Goal: Communication & Community: Ask a question

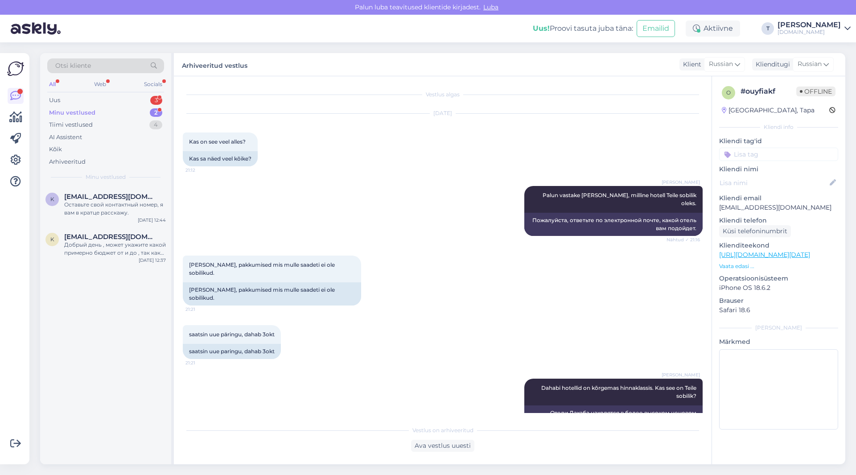
scroll to position [355, 0]
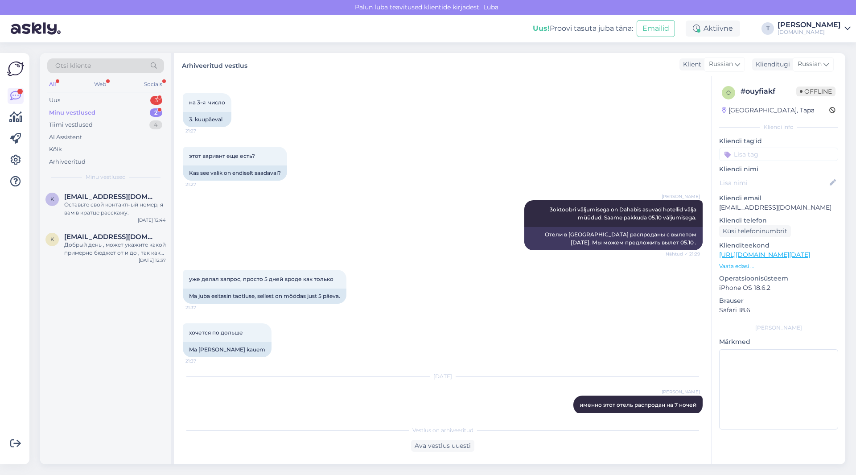
click at [128, 112] on div "Minu vestlused 2" at bounding box center [105, 113] width 117 height 12
click at [112, 210] on div "Оставьте свой контактный номер, я вам в кратце расскажу." at bounding box center [115, 209] width 102 height 16
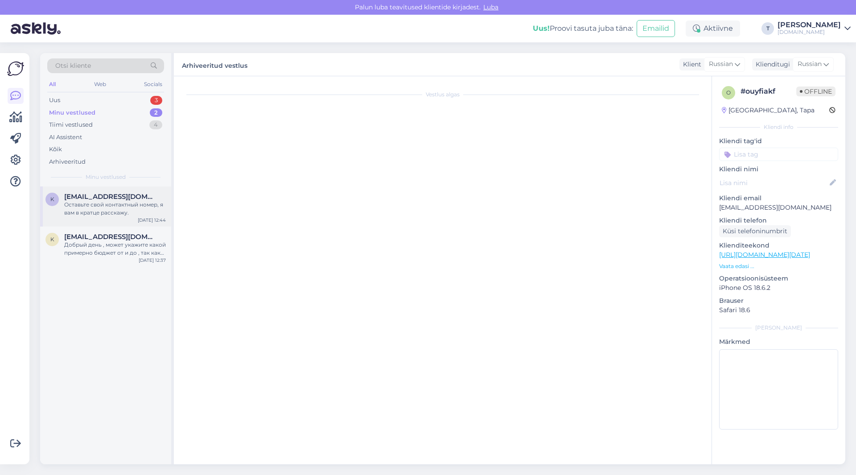
scroll to position [0, 0]
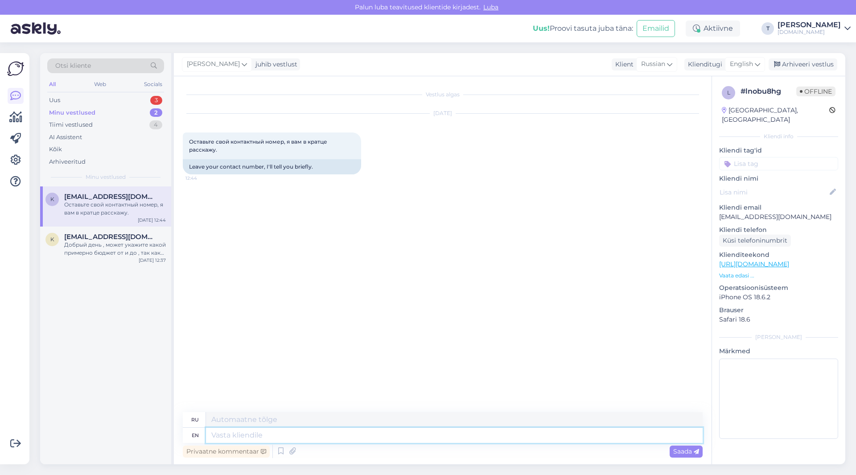
click at [278, 434] on textarea at bounding box center [454, 435] width 497 height 15
click at [742, 64] on span "English" at bounding box center [741, 64] width 23 height 10
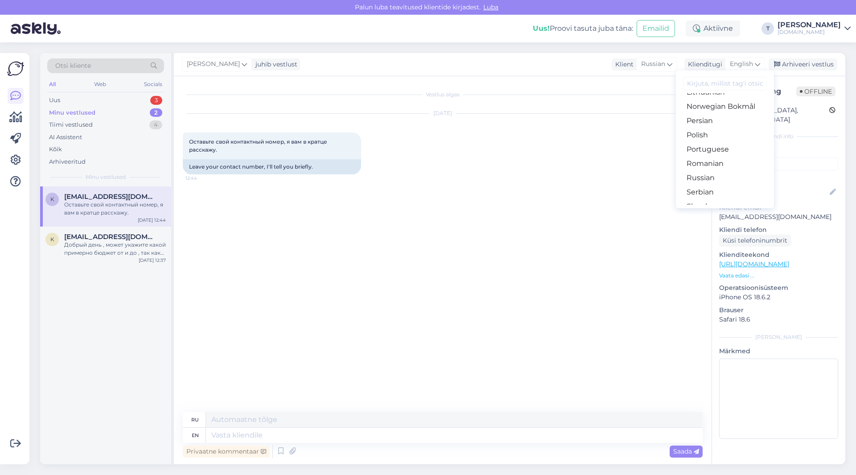
scroll to position [277, 0]
click at [707, 182] on link "Russian" at bounding box center [725, 183] width 98 height 14
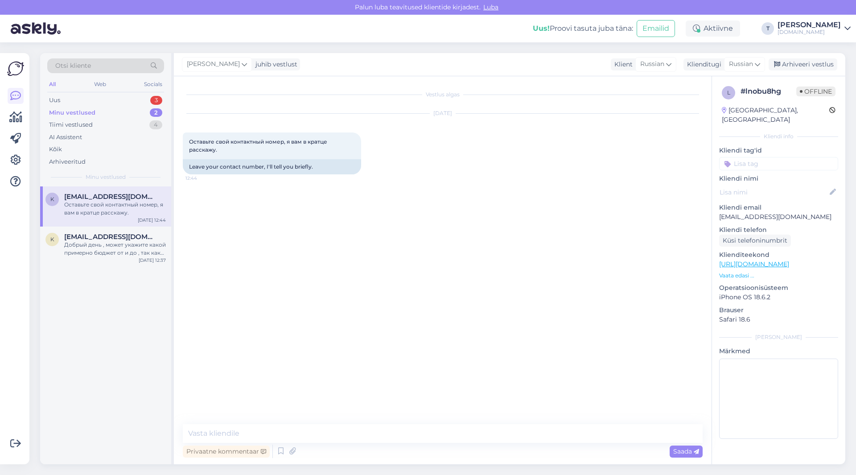
click at [328, 241] on div "Vestlus algas [DATE] Оставьте свой контактный номер, я вам в кратце расскажу. 1…" at bounding box center [447, 250] width 528 height 331
click at [135, 241] on div "Добрый день , может укажите какой примерно бюджет от и до , так как 5* есть оче…" at bounding box center [115, 249] width 102 height 16
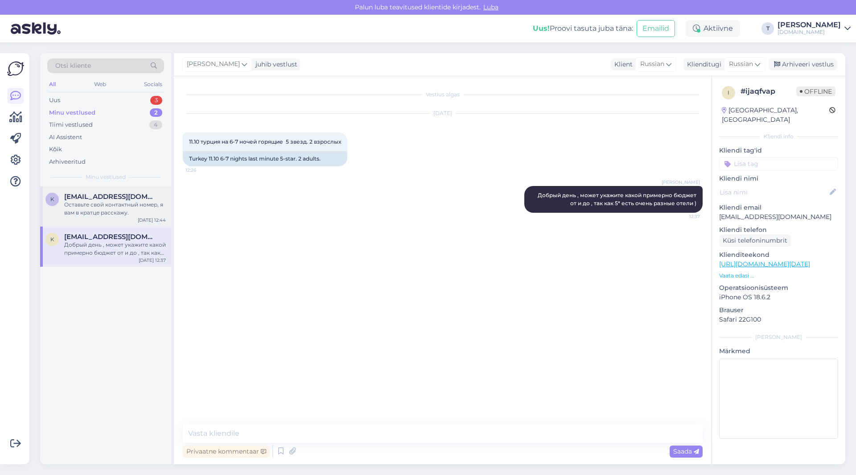
click at [105, 206] on div "Оставьте свой контактный номер, я вам в кратце расскажу." at bounding box center [115, 209] width 102 height 16
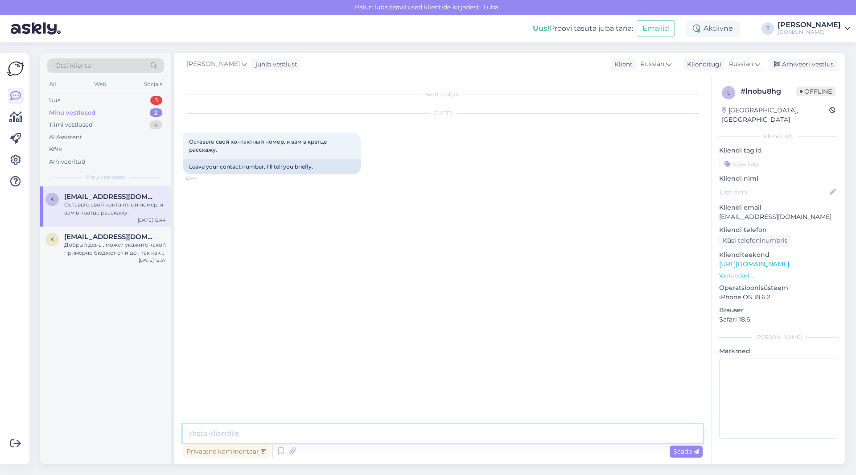
paste textarea "[PHONE_NUMBER]"
type textarea "[PHONE_NUMBER]"
click at [685, 446] on div "Saada" at bounding box center [686, 452] width 33 height 12
click at [110, 244] on div "Добрый день , может укажите какой примерно бюджет от и до , так как 5* есть оче…" at bounding box center [115, 241] width 102 height 16
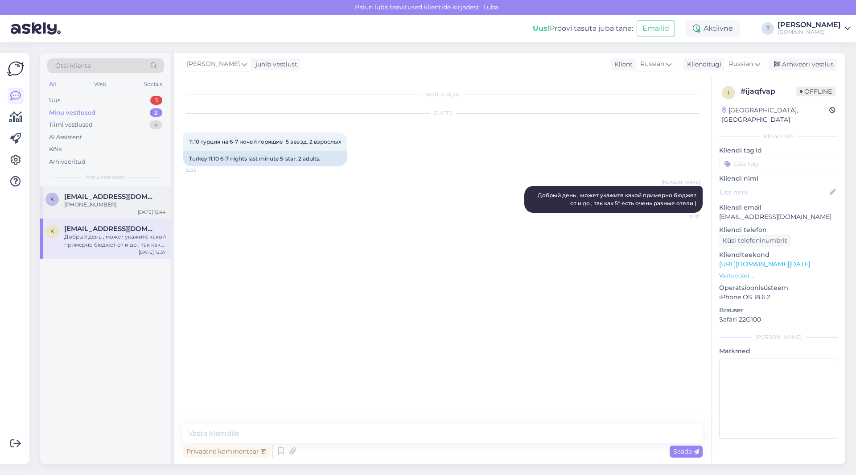
click at [89, 200] on span "[EMAIL_ADDRESS][DOMAIN_NAME]" at bounding box center [110, 197] width 93 height 8
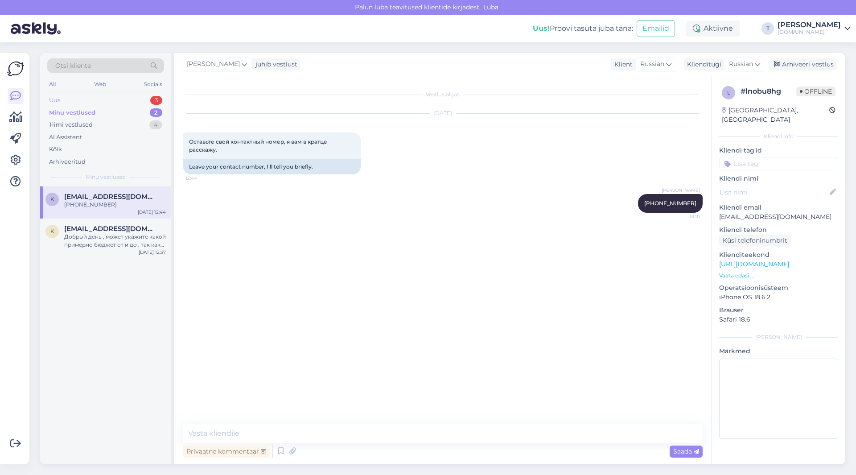
click at [120, 95] on div "Uus 3" at bounding box center [105, 100] width 117 height 12
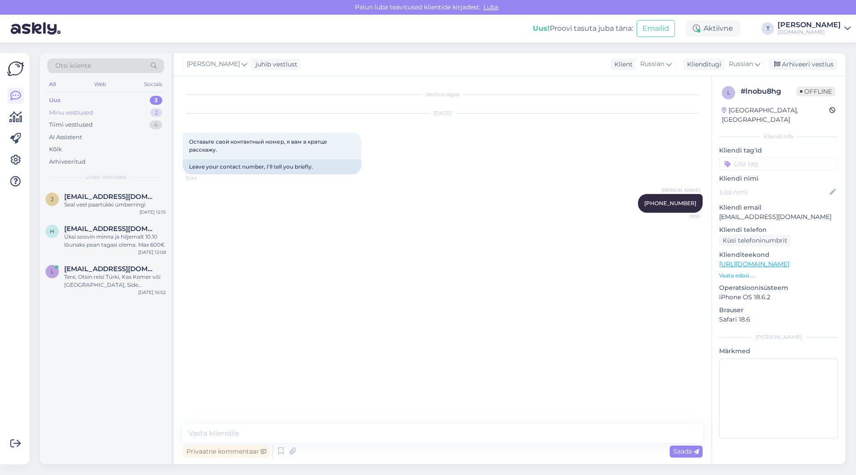
click at [120, 108] on div "Minu vestlused 2" at bounding box center [105, 113] width 117 height 12
click at [98, 205] on div "[PHONE_NUMBER]" at bounding box center [115, 205] width 102 height 8
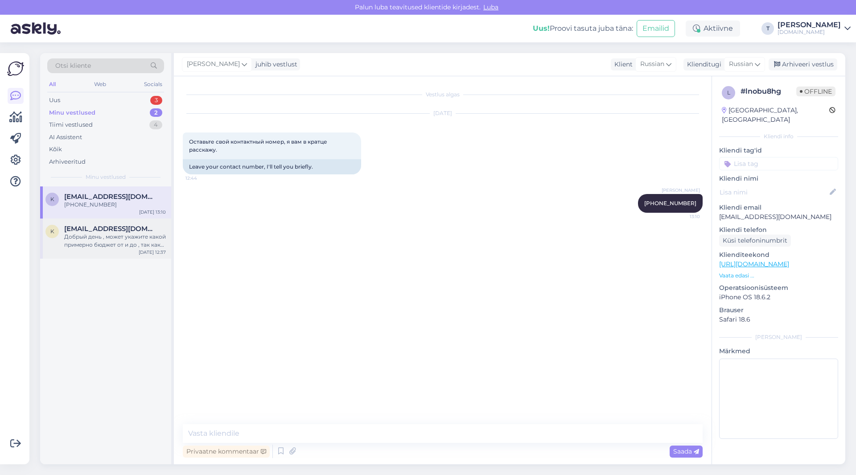
click at [96, 233] on div "Добрый день , может укажите какой примерно бюджет от и до , так как 5* есть оче…" at bounding box center [115, 241] width 102 height 16
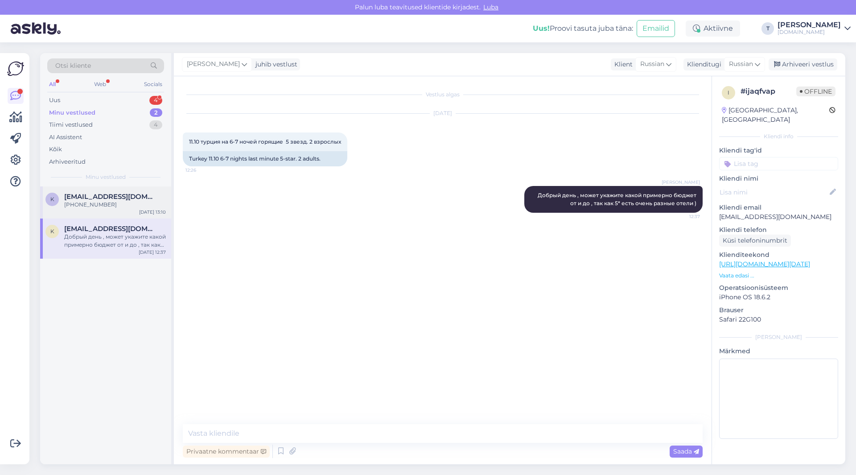
click at [114, 199] on span "[EMAIL_ADDRESS][DOMAIN_NAME]" at bounding box center [110, 197] width 93 height 8
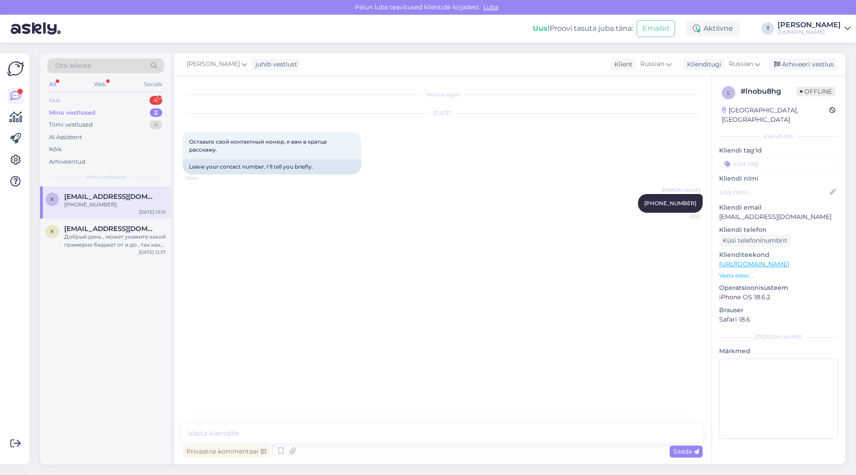
click at [126, 100] on div "Uus 4" at bounding box center [105, 100] width 117 height 12
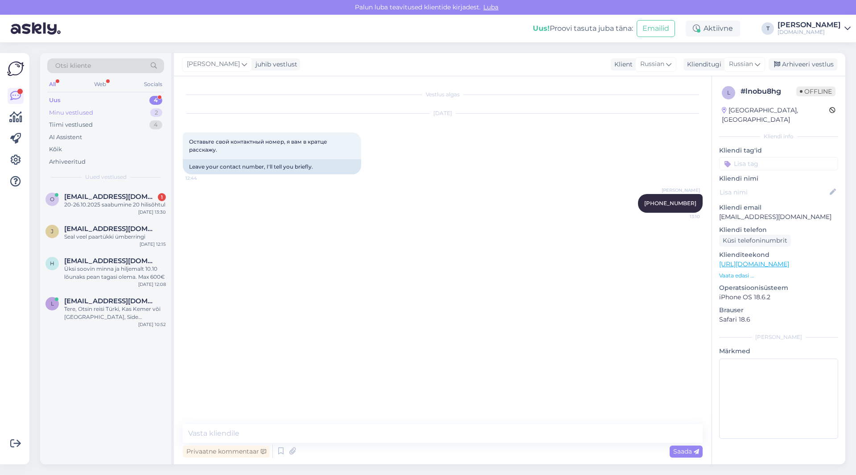
click at [105, 110] on div "Minu vestlused 2" at bounding box center [105, 113] width 117 height 12
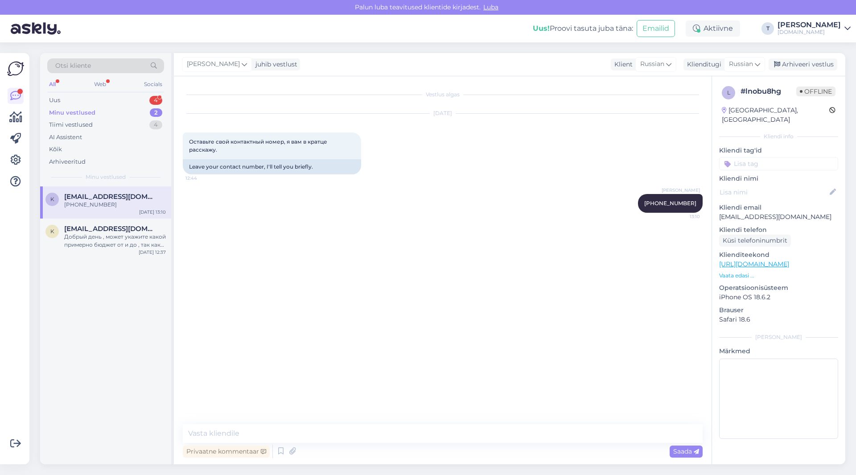
click at [312, 241] on div "Vestlus algas [DATE] Оставьте свой контактный номер, я вам в кратце расскажу. 1…" at bounding box center [447, 250] width 528 height 331
click at [96, 243] on div "Добрый день , может укажите какой примерно бюджет от и до , так как 5* есть оче…" at bounding box center [115, 241] width 102 height 16
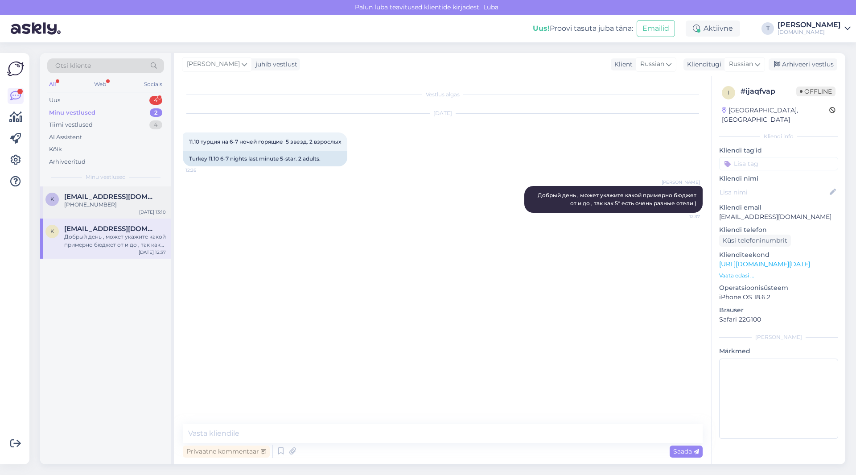
click at [82, 202] on div "[PHONE_NUMBER]" at bounding box center [115, 205] width 102 height 8
